Goal: Information Seeking & Learning: Learn about a topic

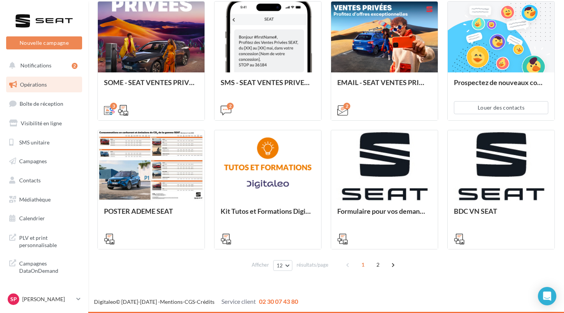
scroll to position [347, 0]
click at [379, 263] on span "2" at bounding box center [377, 265] width 12 height 12
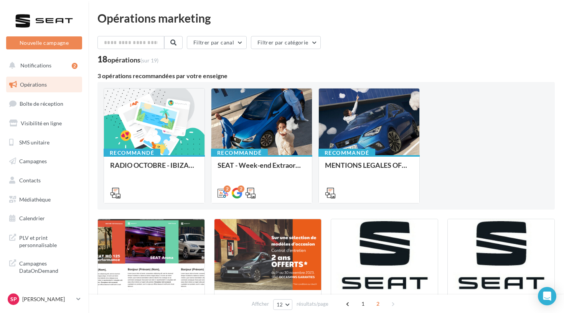
scroll to position [0, 0]
click at [360, 300] on span "1" at bounding box center [363, 304] width 12 height 12
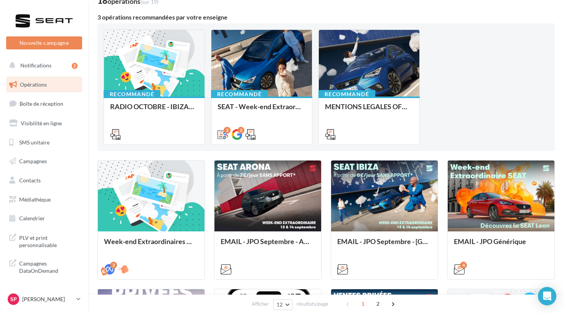
scroll to position [39, 0]
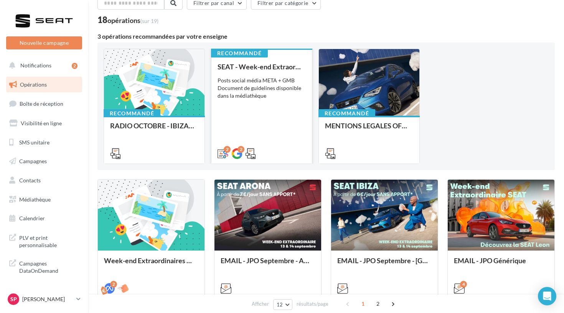
click at [240, 121] on div "SEAT - Week-end Extraordinaire (JPO) - OCTOBRE Posts social média META + GMB Do…" at bounding box center [261, 110] width 88 height 94
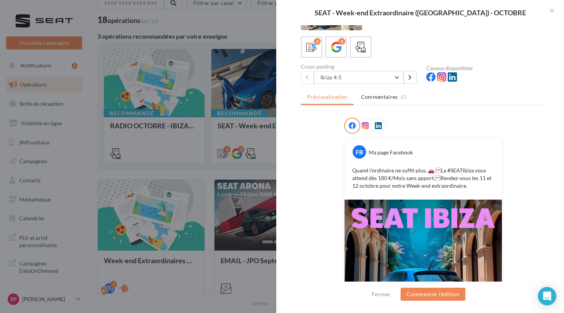
scroll to position [18, 0]
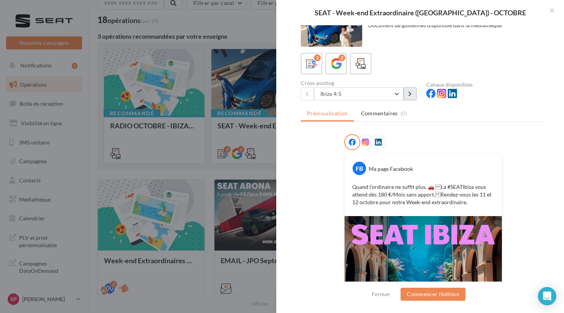
click at [408, 88] on button at bounding box center [409, 93] width 13 height 13
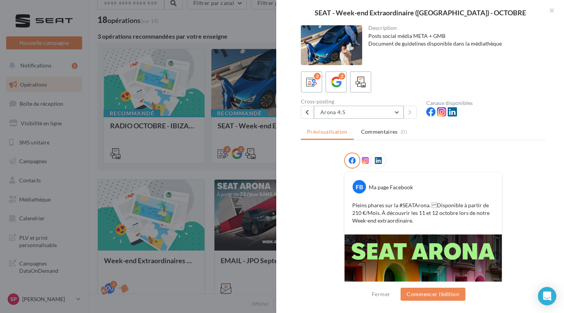
scroll to position [0, 0]
click at [395, 113] on button "Arona 4:5" at bounding box center [359, 112] width 90 height 13
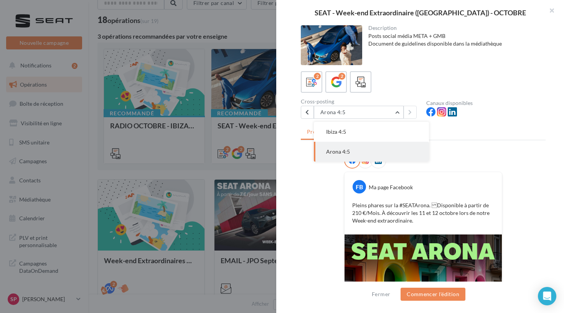
click at [470, 124] on div "Description Posts social média META + GMB Document de guidelines disponible dan…" at bounding box center [423, 156] width 294 height 263
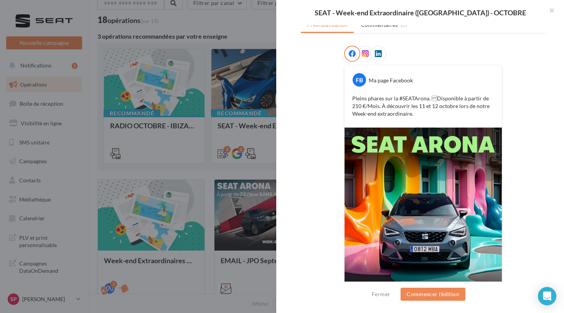
scroll to position [77, 0]
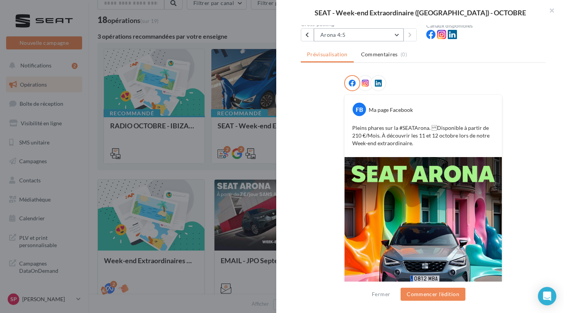
click at [379, 35] on button "Arona 4:5" at bounding box center [359, 34] width 90 height 13
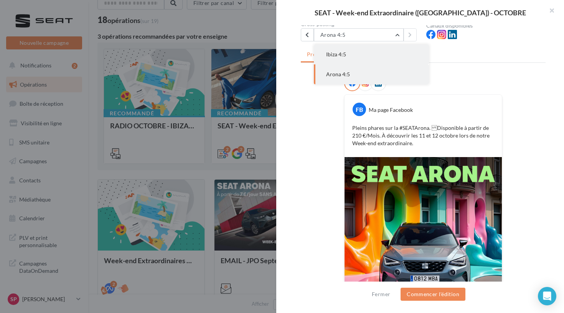
click at [373, 51] on button "Ibiza 4:5" at bounding box center [371, 54] width 115 height 20
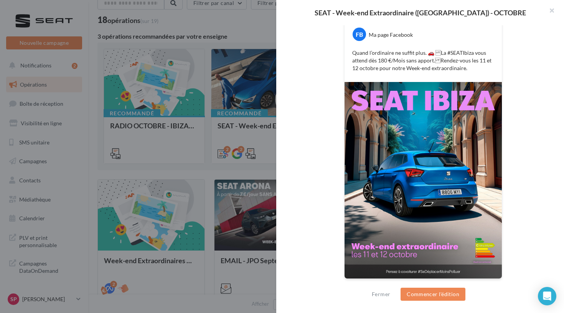
scroll to position [153, 0]
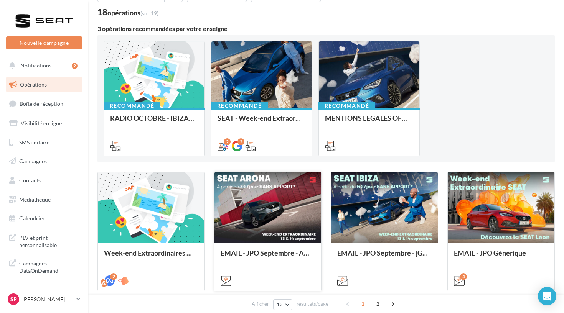
scroll to position [58, 0]
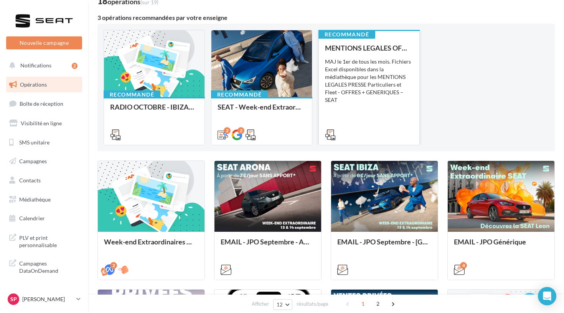
click at [355, 92] on div "MAJ le 1er de tous les mois. Fichiers Excel disponibles dans la médiathèque pou…" at bounding box center [369, 81] width 88 height 46
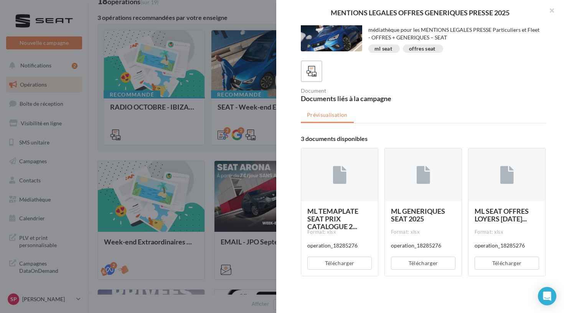
scroll to position [14, 0]
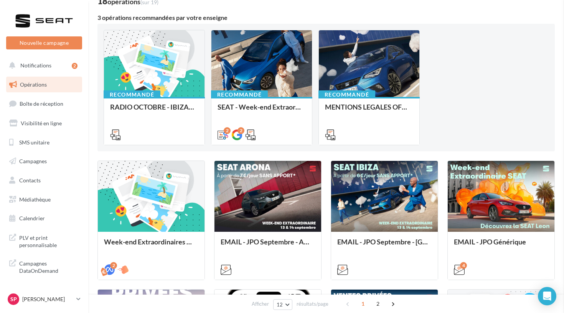
click at [296, 243] on div "EMAIL - JPO Septembre - Arona" at bounding box center [267, 245] width 94 height 15
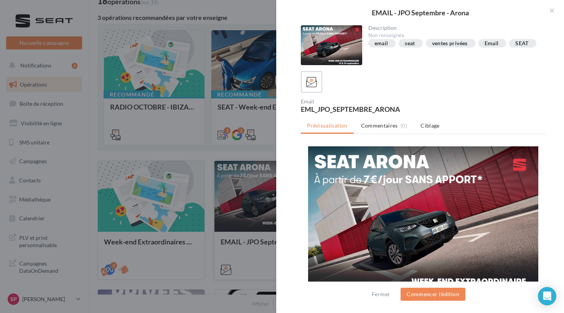
scroll to position [0, 0]
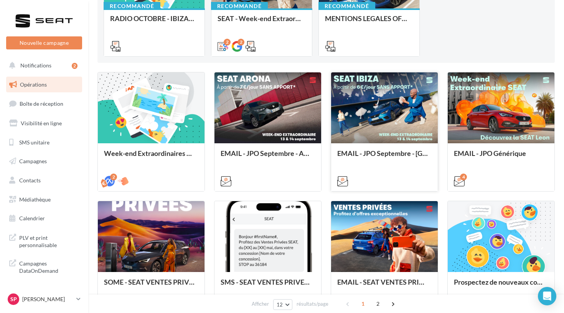
scroll to position [151, 0]
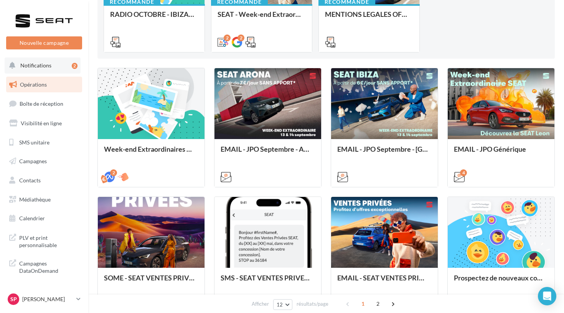
click at [56, 70] on button "Notifications 2" at bounding box center [43, 66] width 76 height 16
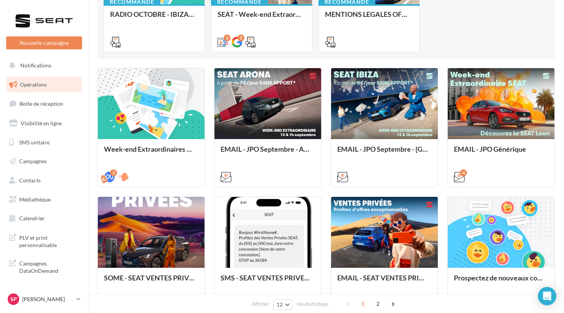
click at [42, 22] on div at bounding box center [43, 20] width 61 height 19
